Goal: Navigation & Orientation: Find specific page/section

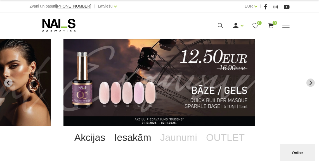
click at [137, 136] on link "Iesakām" at bounding box center [133, 138] width 46 height 22
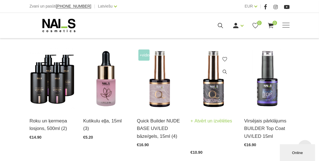
scroll to position [116, 0]
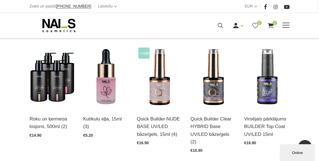
click at [285, 25] on span at bounding box center [286, 25] width 7 height 1
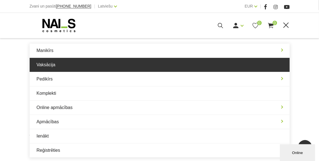
click at [153, 66] on link "Vaksācija" at bounding box center [160, 65] width 260 height 14
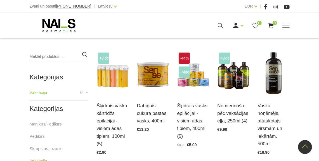
scroll to position [120, 0]
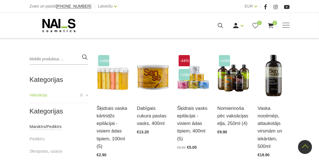
click at [48, 127] on link "Manikīrs/Pedikīrs" at bounding box center [46, 126] width 32 height 7
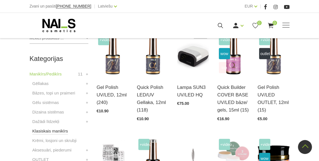
scroll to position [146, 0]
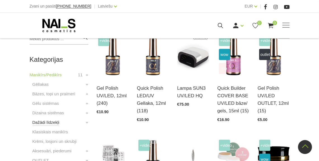
click at [55, 123] on link "Dažādi līdzekļi" at bounding box center [45, 122] width 27 height 7
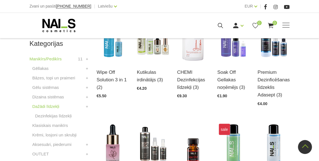
scroll to position [156, 0]
click at [43, 68] on link "Gēllakas" at bounding box center [40, 68] width 16 height 7
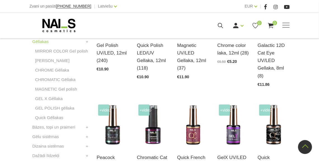
scroll to position [183, 0]
click at [71, 127] on link "Bāzes, topi un praimeri" at bounding box center [53, 127] width 43 height 7
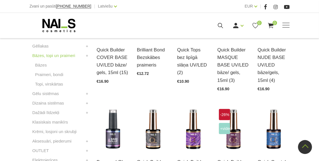
scroll to position [179, 0]
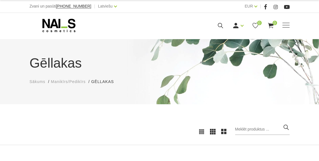
scroll to position [49, 0]
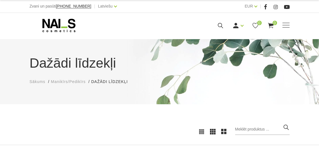
scroll to position [49, 0]
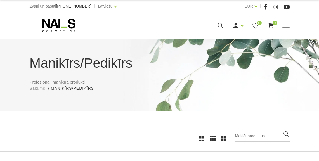
scroll to position [55, 0]
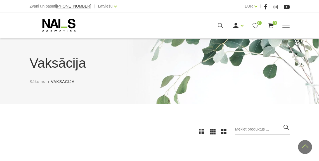
scroll to position [120, 0]
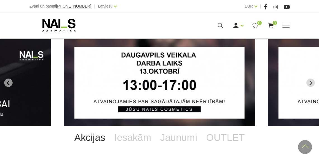
scroll to position [116, 0]
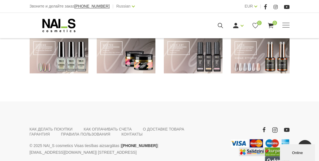
scroll to position [442, 0]
